Goal: Task Accomplishment & Management: Complete application form

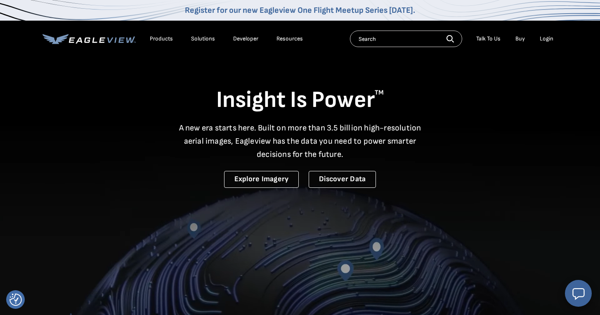
click at [547, 40] on div "Login" at bounding box center [547, 38] width 14 height 7
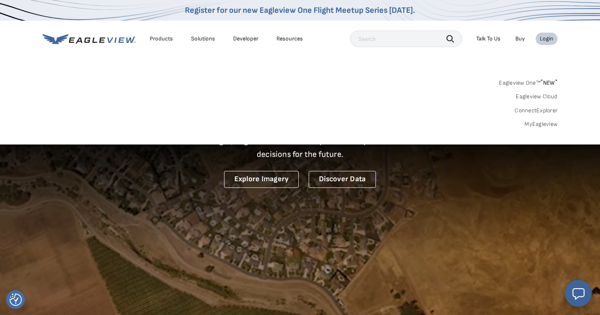
click at [529, 121] on link "MyEagleview" at bounding box center [540, 123] width 33 height 7
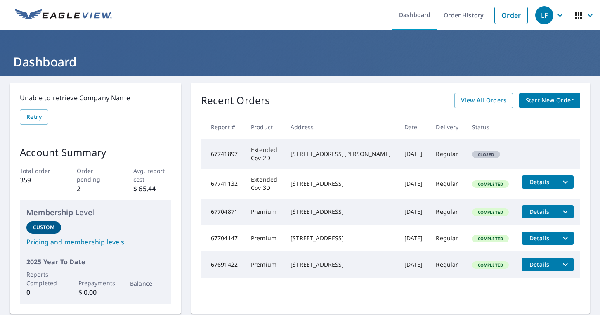
click at [525, 103] on link "Start New Order" at bounding box center [549, 100] width 61 height 15
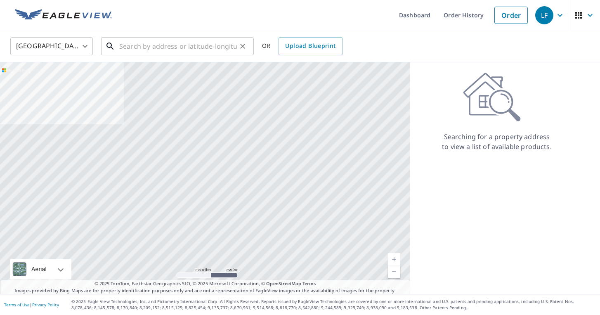
click at [205, 45] on input "text" at bounding box center [178, 46] width 118 height 23
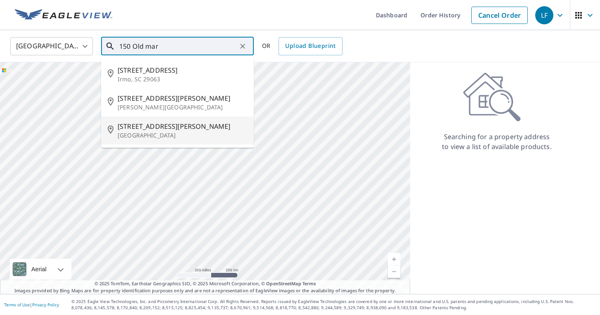
click at [168, 124] on span "[STREET_ADDRESS][PERSON_NAME]" at bounding box center [183, 126] width 130 height 10
type input "[STREET_ADDRESS]"
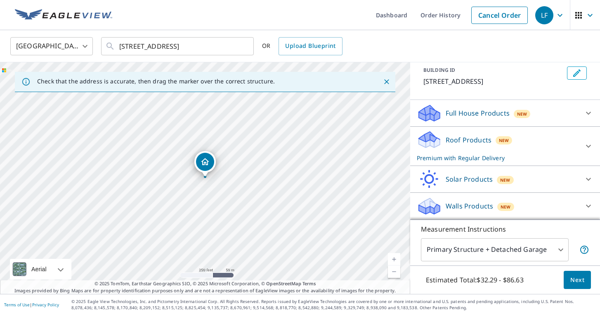
scroll to position [48, 0]
click at [587, 147] on icon at bounding box center [588, 146] width 5 height 3
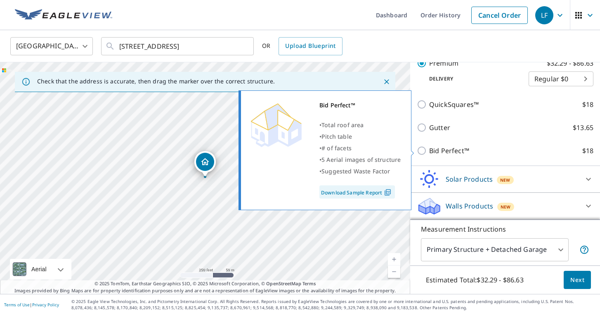
scroll to position [158, 0]
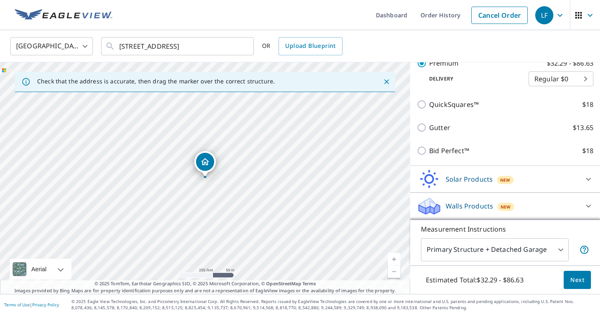
click at [572, 285] on button "Next" at bounding box center [576, 280] width 27 height 19
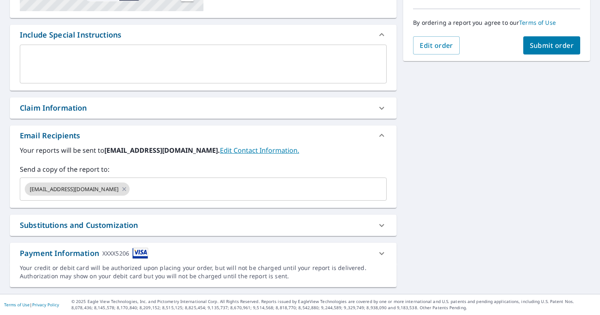
scroll to position [202, 0]
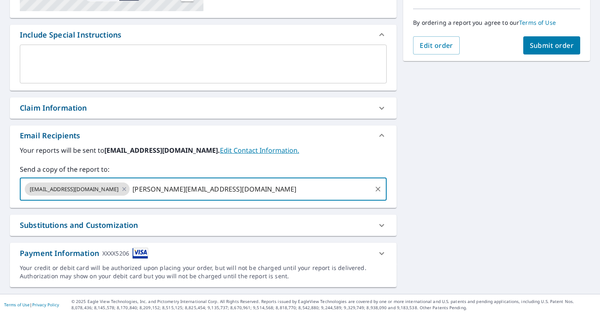
type input "[PERSON_NAME][EMAIL_ADDRESS][DOMAIN_NAME]"
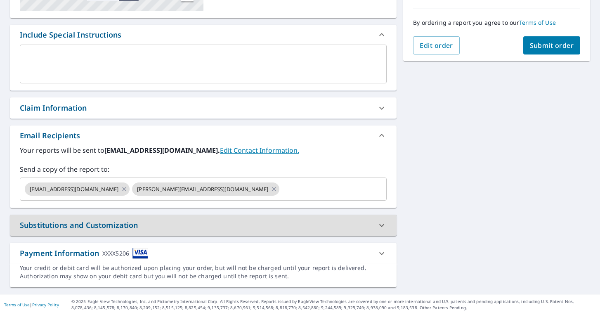
click at [536, 52] on button "Submit order" at bounding box center [551, 45] width 57 height 18
checkbox input "true"
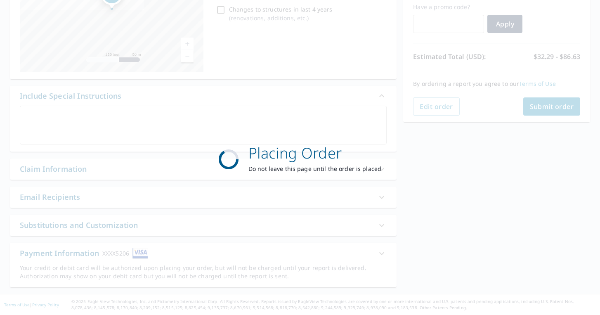
scroll to position [141, 0]
